Goal: Book appointment/travel/reservation

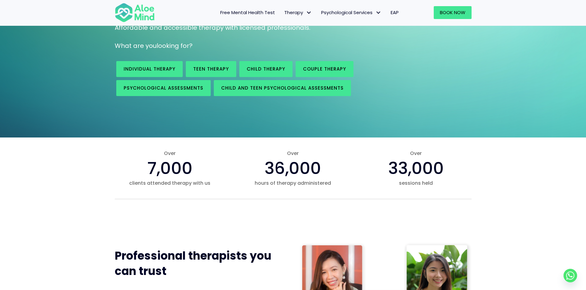
scroll to position [61, 0]
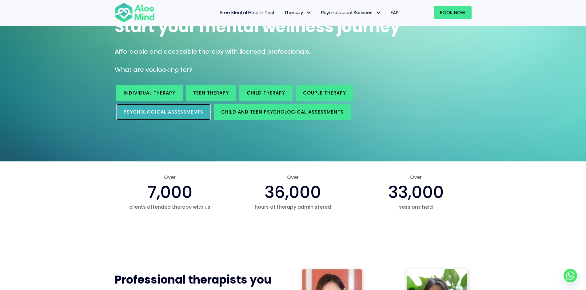
click at [179, 111] on span "Psychological assessments" at bounding box center [164, 112] width 80 height 6
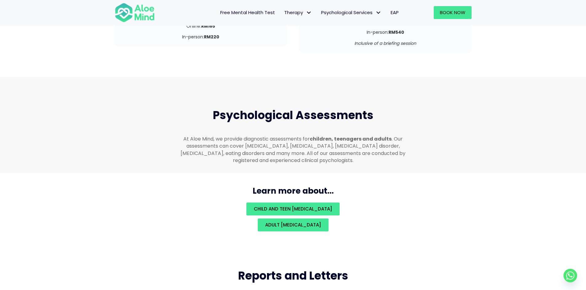
scroll to position [1305, 0]
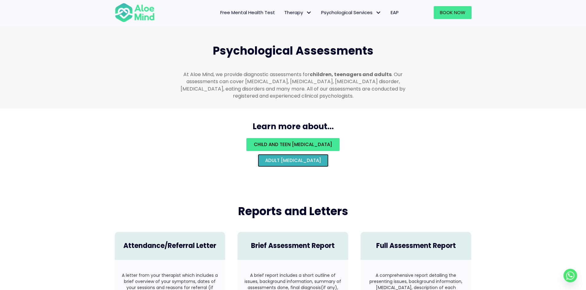
click at [274, 157] on span "Adult psychological assessment" at bounding box center [293, 160] width 56 height 6
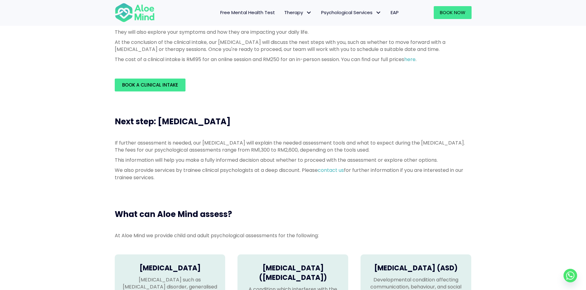
scroll to position [184, 0]
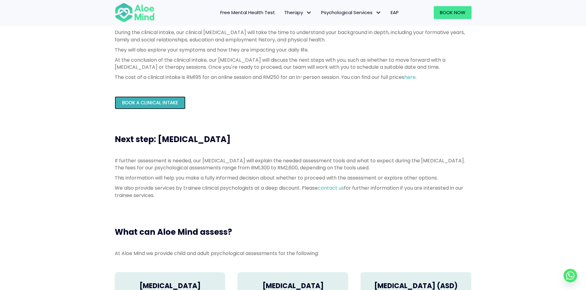
click at [169, 102] on span "Book a Clinical Intake" at bounding box center [150, 103] width 56 height 6
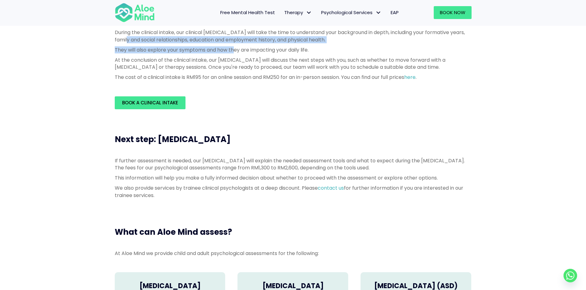
drag, startPoint x: 133, startPoint y: 41, endPoint x: 235, endPoint y: 57, distance: 102.7
click at [235, 55] on div "During the clinical intake, our clinical psychologist will take the time to und…" at bounding box center [293, 55] width 357 height 52
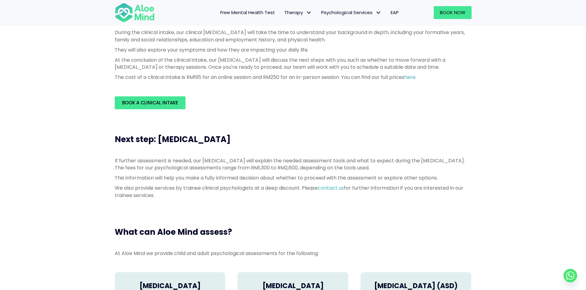
drag, startPoint x: 231, startPoint y: 71, endPoint x: 194, endPoint y: 72, distance: 36.9
click at [231, 71] on div "During the clinical intake, our clinical psychologist will take the time to und…" at bounding box center [293, 55] width 357 height 52
click at [191, 70] on p "At the conclusion of the clinical intake, our psychologist will discuss the nex…" at bounding box center [293, 64] width 357 height 14
drag, startPoint x: 235, startPoint y: 72, endPoint x: 308, endPoint y: 80, distance: 73.6
click at [308, 80] on div "During the clinical intake, our clinical psychologist will take the time to und…" at bounding box center [293, 55] width 357 height 52
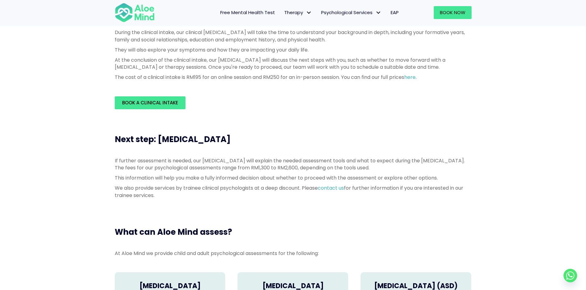
click at [333, 84] on div "During the clinical intake, our clinical psychologist will take the time to und…" at bounding box center [293, 56] width 357 height 55
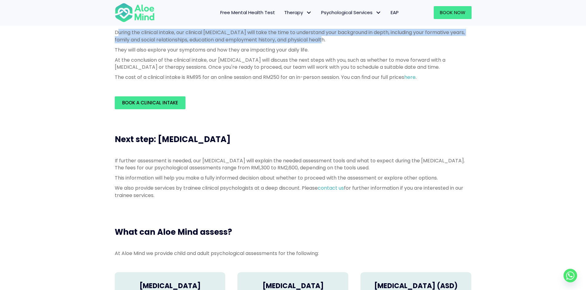
drag, startPoint x: 118, startPoint y: 32, endPoint x: 412, endPoint y: 38, distance: 293.6
click at [412, 38] on p "During the clinical intake, our clinical psychologist will take the time to und…" at bounding box center [293, 36] width 357 height 14
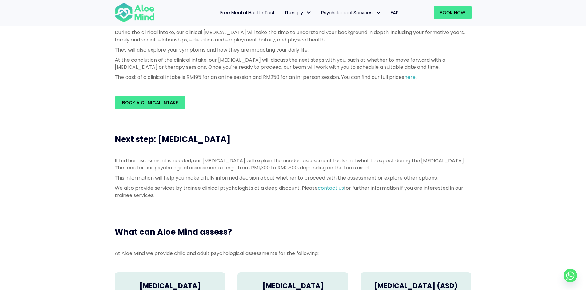
click at [108, 31] on div "First step: Clinical Intake During the clinical intake, our clinical psychologi…" at bounding box center [293, 57] width 586 height 128
